Goal: Transaction & Acquisition: Purchase product/service

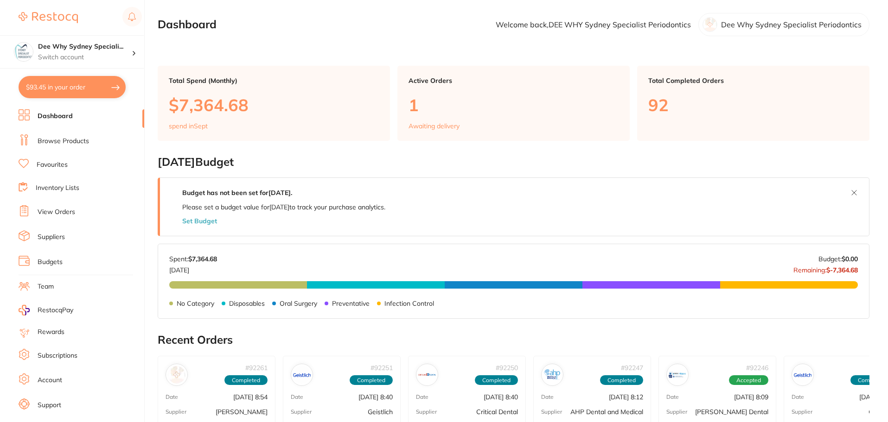
click at [69, 143] on link "Browse Products" at bounding box center [63, 141] width 51 height 9
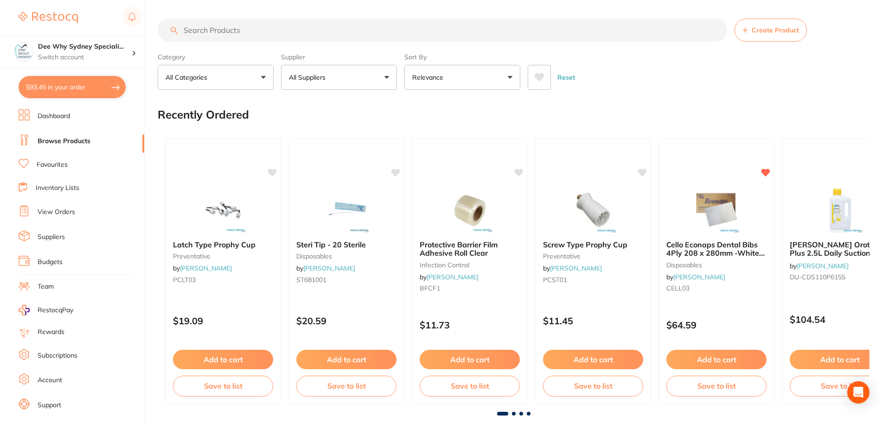
click at [258, 27] on input "search" at bounding box center [442, 30] width 569 height 23
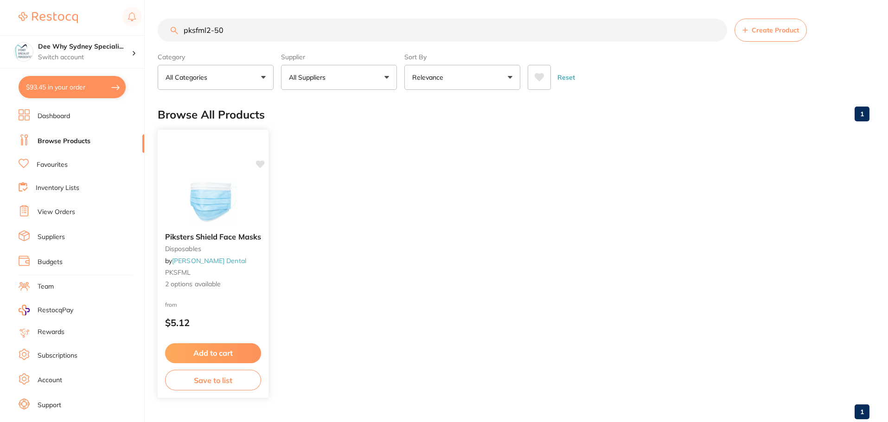
type input "pksfml2-50"
click at [225, 200] on img at bounding box center [213, 202] width 61 height 47
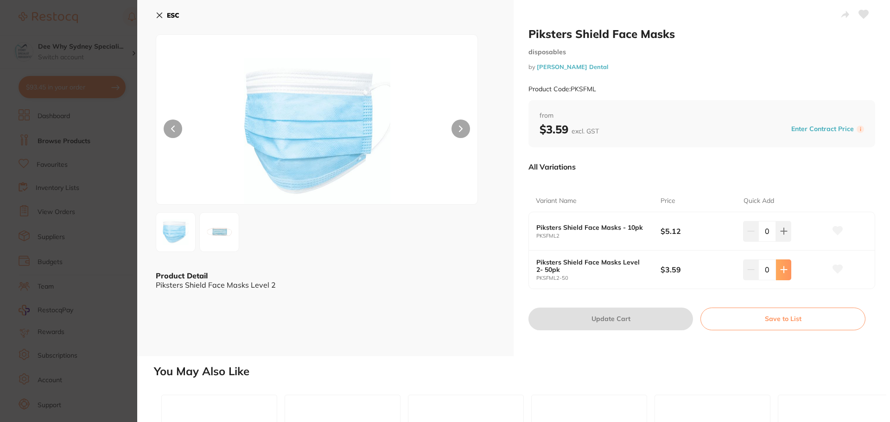
click at [783, 270] on icon at bounding box center [784, 270] width 6 height 6
type input "1"
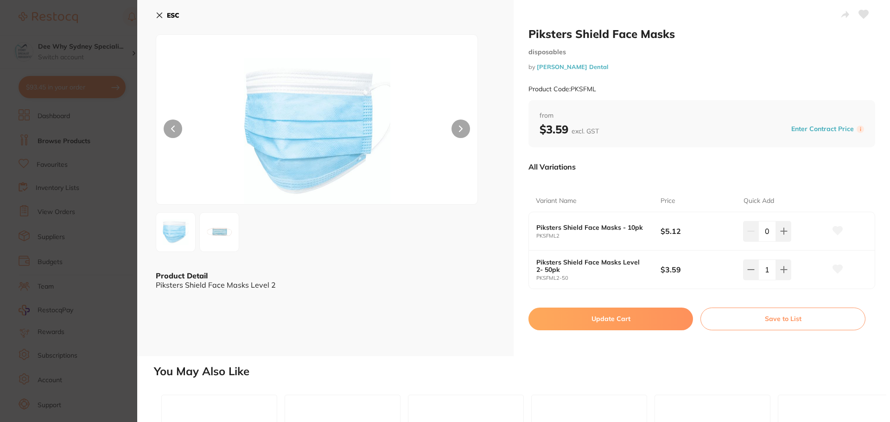
click at [662, 322] on button "Update Cart" at bounding box center [611, 319] width 165 height 22
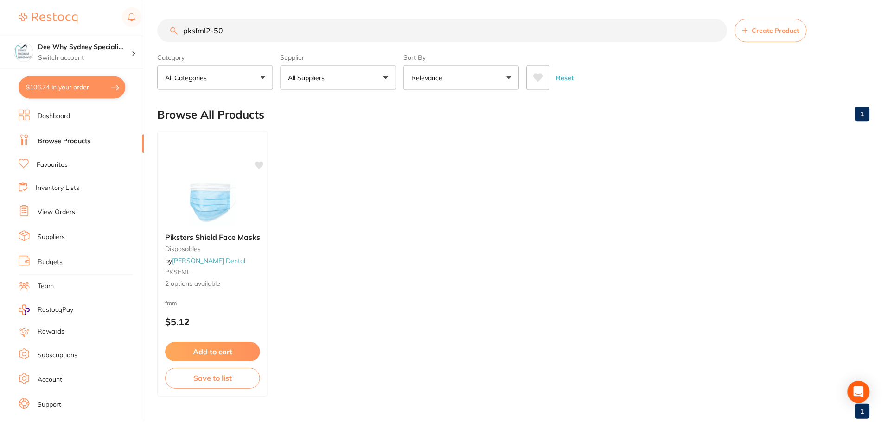
scroll to position [23, 0]
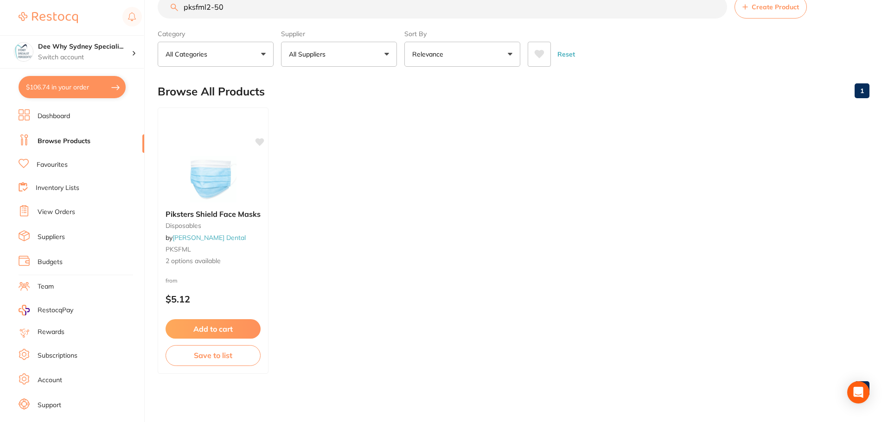
click at [62, 89] on button "$106.74 in your order" at bounding box center [72, 87] width 107 height 22
checkbox input "true"
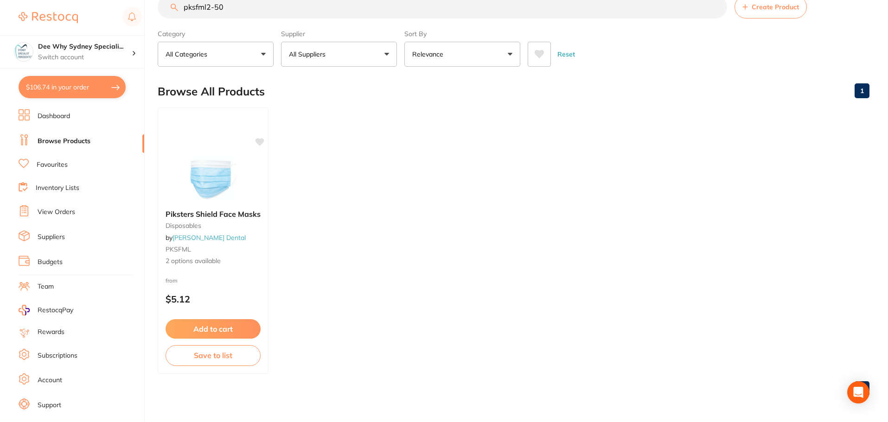
checkbox input "true"
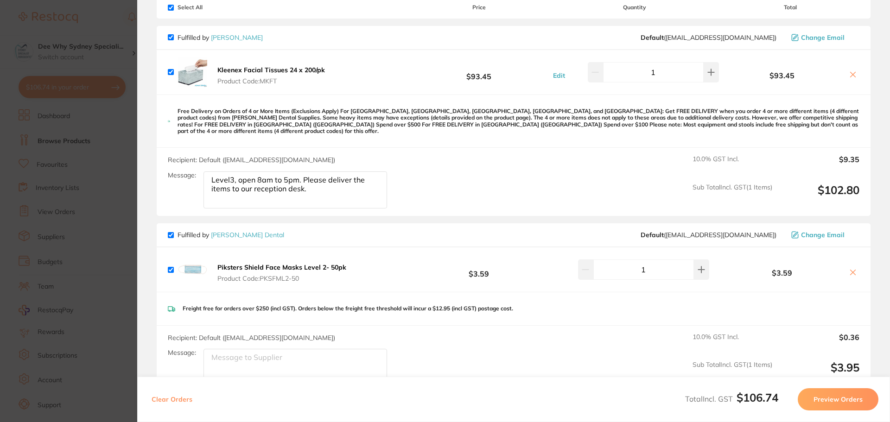
scroll to position [0, 0]
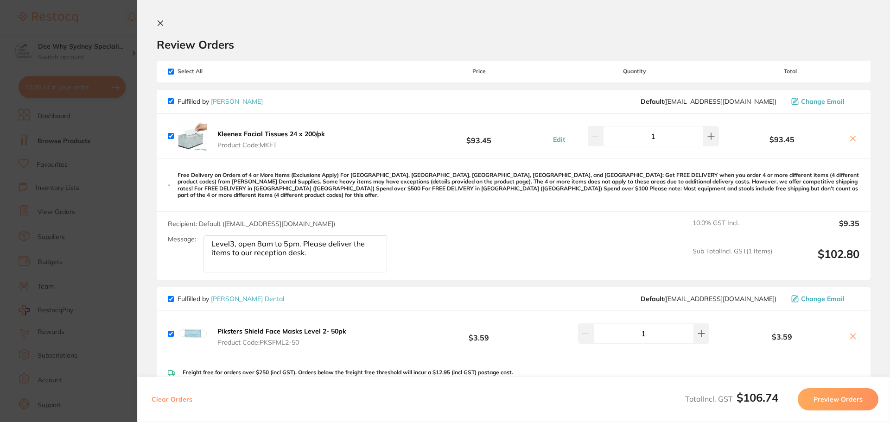
click at [164, 21] on button at bounding box center [162, 23] width 11 height 9
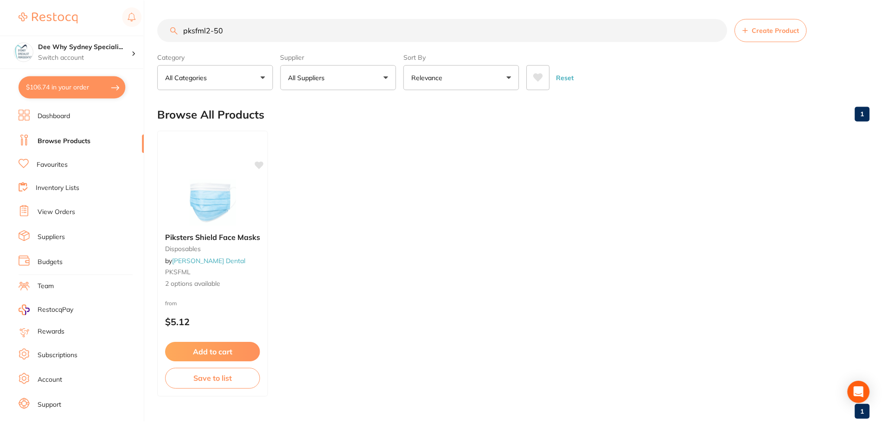
scroll to position [23, 0]
